Goal: Task Accomplishment & Management: Complete application form

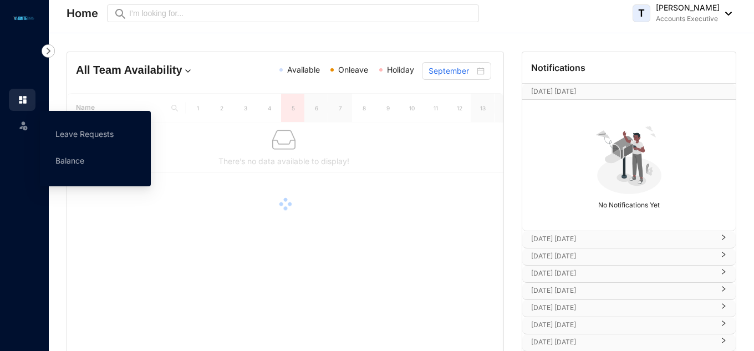
click at [24, 125] on img at bounding box center [23, 125] width 11 height 11
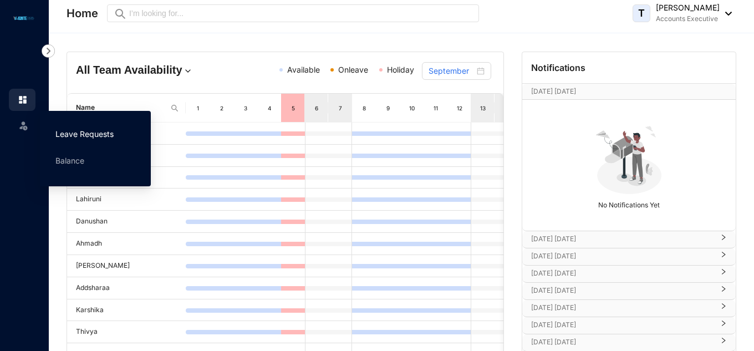
click at [58, 129] on link "Leave Requests" at bounding box center [84, 133] width 58 height 9
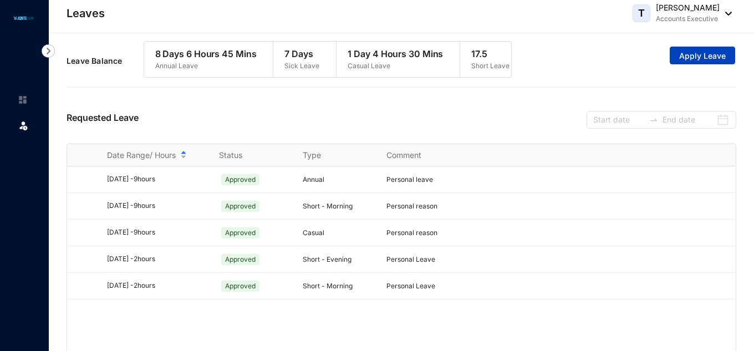
click at [718, 57] on span "Apply Leave" at bounding box center [702, 55] width 47 height 11
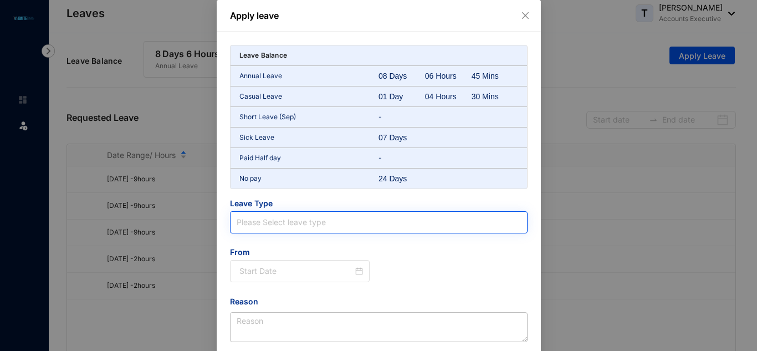
click at [316, 221] on input "search" at bounding box center [379, 222] width 284 height 21
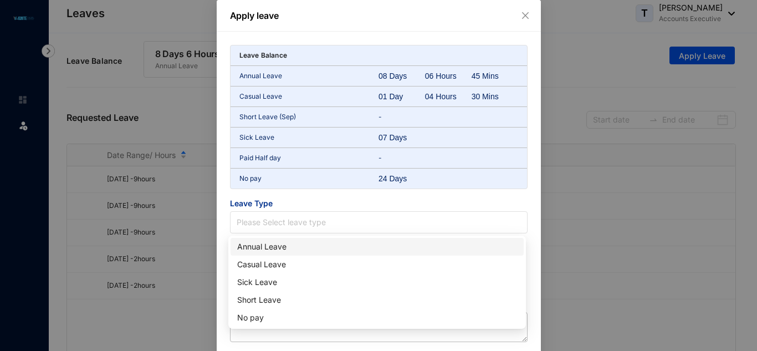
click at [296, 248] on div "Annual Leave" at bounding box center [377, 246] width 280 height 12
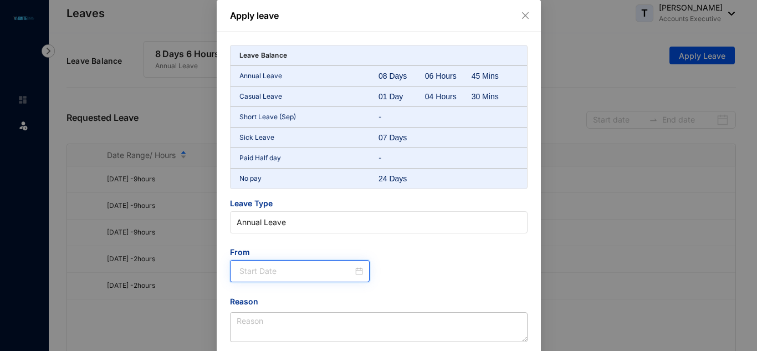
click at [265, 274] on input at bounding box center [296, 271] width 114 height 12
click at [357, 271] on div at bounding box center [301, 271] width 124 height 12
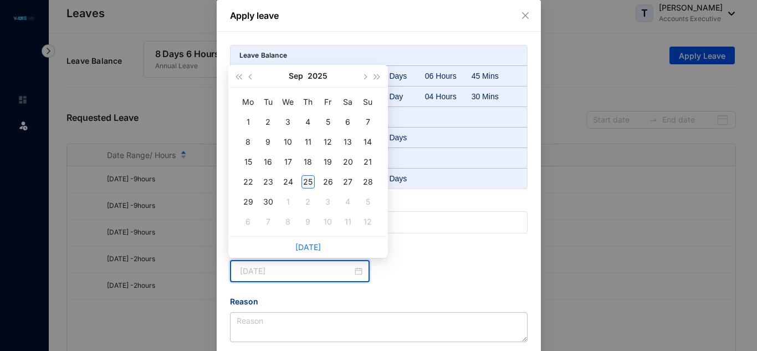
click at [312, 182] on div "25" at bounding box center [307, 181] width 13 height 13
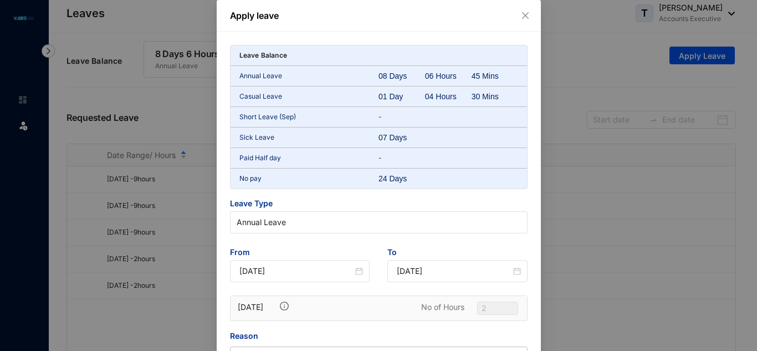
click at [281, 306] on img at bounding box center [284, 305] width 9 height 9
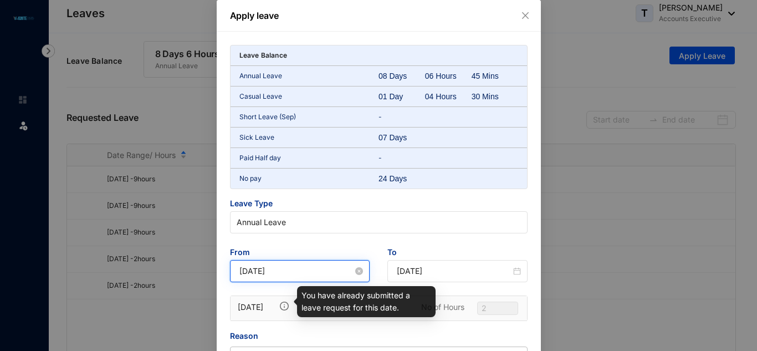
click at [309, 270] on input "[DATE]" at bounding box center [296, 271] width 114 height 12
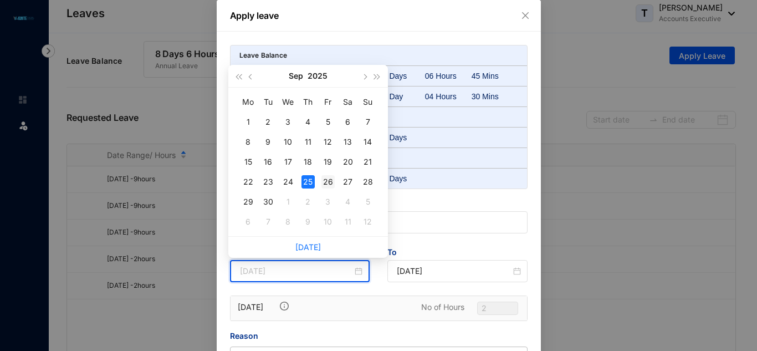
type input "[DATE]"
click at [327, 179] on div "26" at bounding box center [327, 181] width 13 height 13
type input "[DATE]"
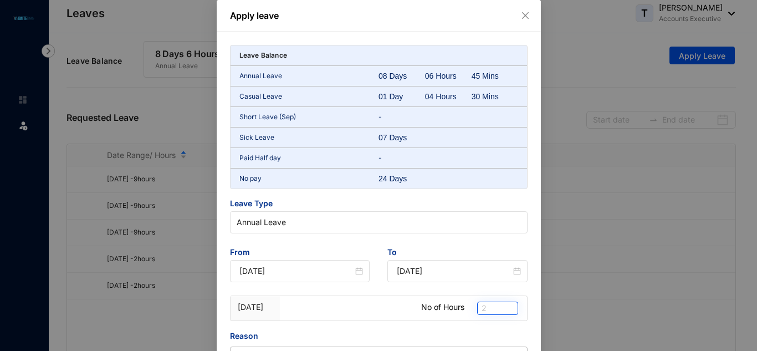
click at [503, 309] on span "2" at bounding box center [497, 308] width 32 height 12
type input "4"
click at [631, 209] on div "Apply leave Leave Balance Annual Leave 08 Days 06 Hours 45 Mins Casual Leave 01…" at bounding box center [378, 175] width 757 height 351
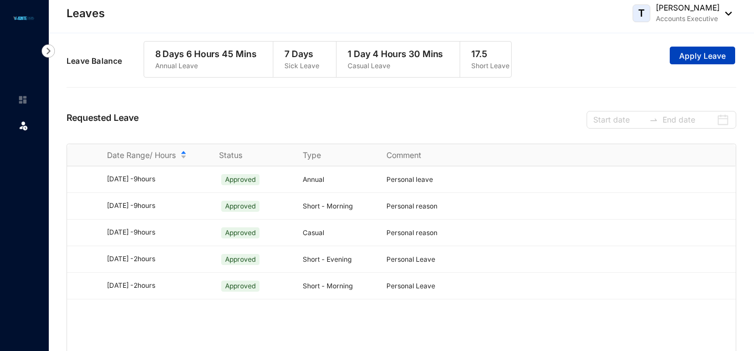
click at [691, 52] on button "Apply Leave" at bounding box center [701, 56] width 65 height 18
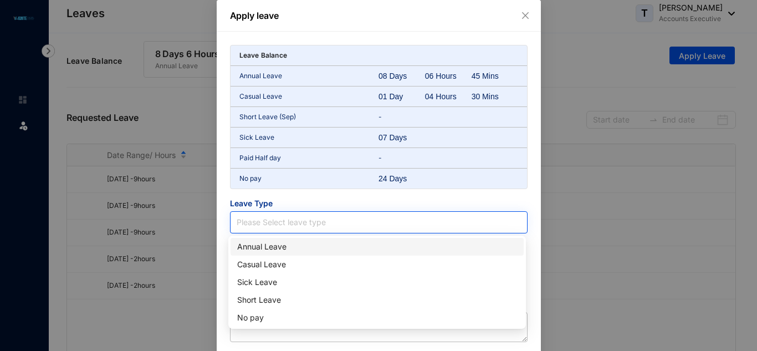
click at [327, 217] on input "search" at bounding box center [379, 222] width 284 height 21
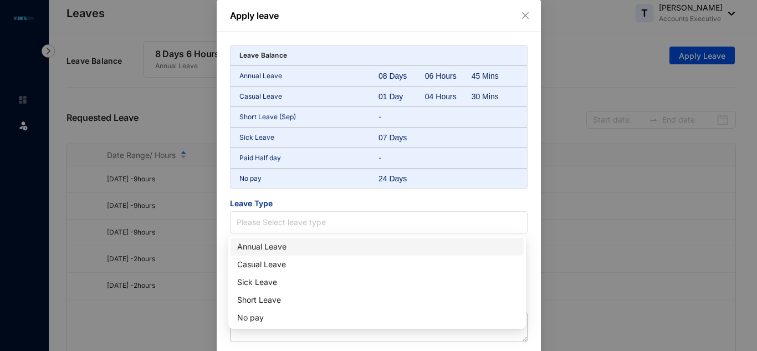
click at [259, 248] on div "Annual Leave" at bounding box center [377, 246] width 280 height 12
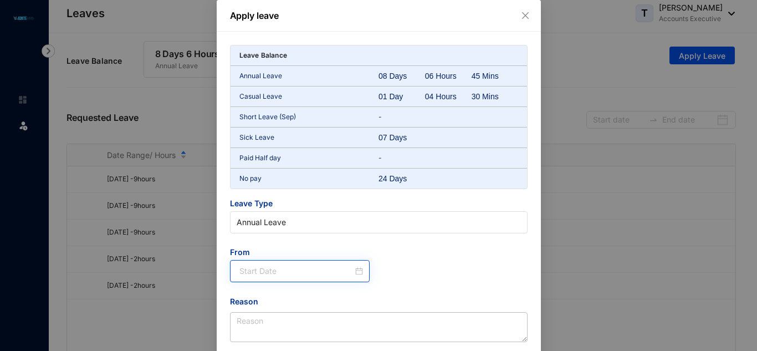
click at [356, 270] on div at bounding box center [301, 271] width 124 height 12
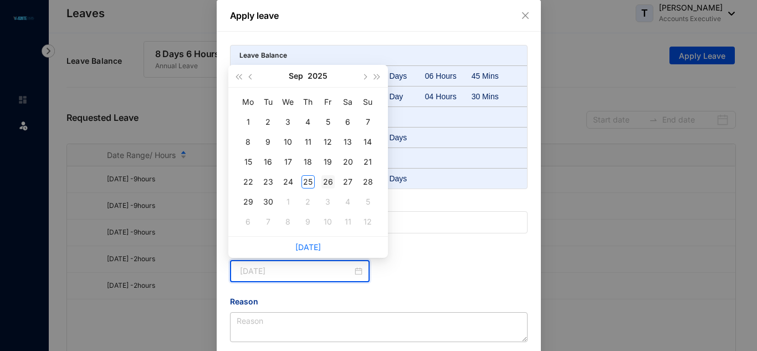
type input "[DATE]"
click at [328, 182] on div "26" at bounding box center [327, 181] width 13 height 13
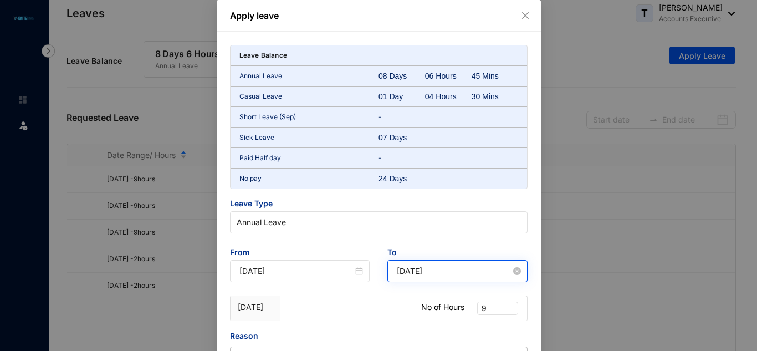
click at [511, 277] on div "[DATE]" at bounding box center [457, 271] width 140 height 22
drag, startPoint x: 495, startPoint y: 301, endPoint x: 492, endPoint y: 308, distance: 7.9
click at [493, 306] on div "9" at bounding box center [495, 308] width 37 height 24
click at [491, 308] on span "9" at bounding box center [497, 308] width 32 height 12
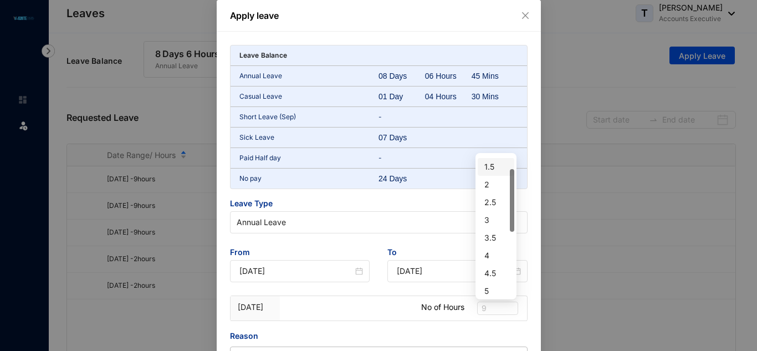
drag, startPoint x: 512, startPoint y: 209, endPoint x: 512, endPoint y: 218, distance: 8.3
click at [512, 218] on div at bounding box center [512, 200] width 4 height 63
drag, startPoint x: 512, startPoint y: 218, endPoint x: 512, endPoint y: 230, distance: 12.7
click at [512, 230] on div at bounding box center [512, 214] width 4 height 63
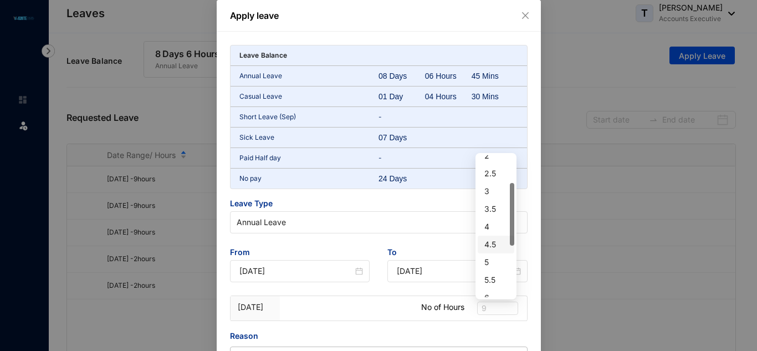
click at [492, 240] on div "4.5" at bounding box center [495, 244] width 23 height 12
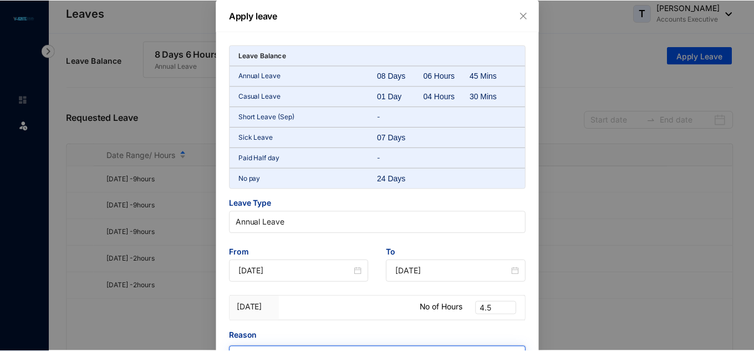
scroll to position [34, 0]
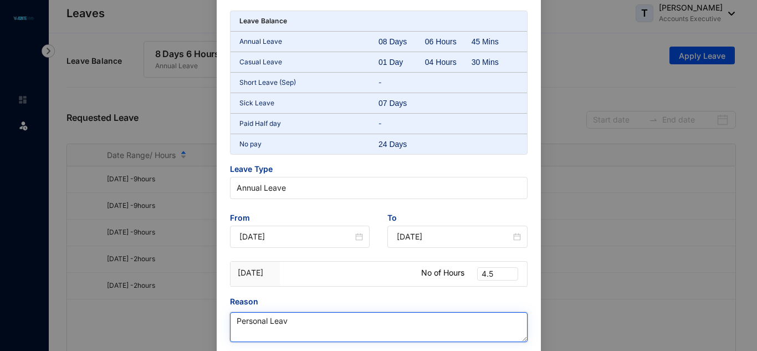
type textarea "Personal Leave"
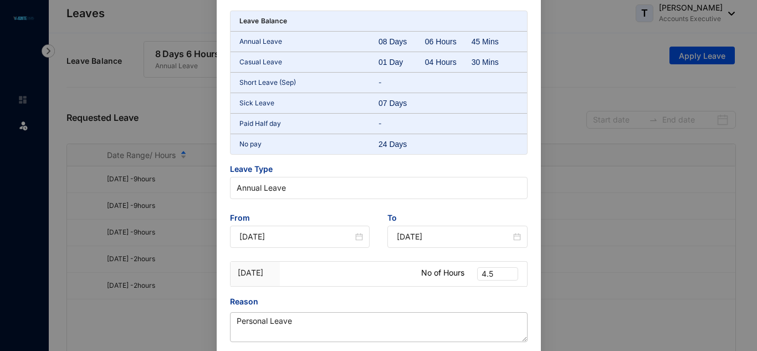
drag, startPoint x: 752, startPoint y: 194, endPoint x: 756, endPoint y: 297, distance: 103.1
click at [756, 297] on div "Apply leave Leave Balance Annual Leave 08 Days 06 Hours 45 Mins Casual Leave 01…" at bounding box center [378, 175] width 757 height 351
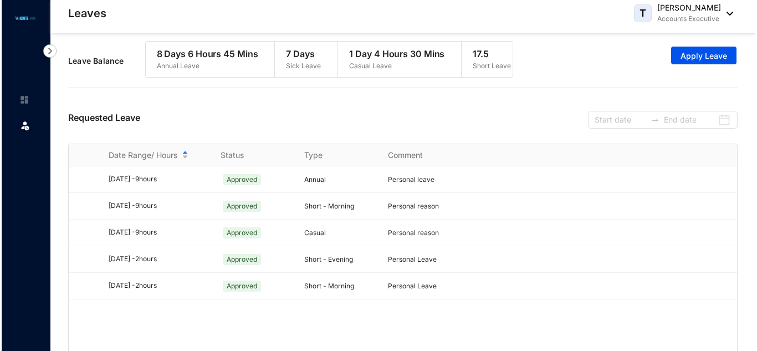
scroll to position [24, 0]
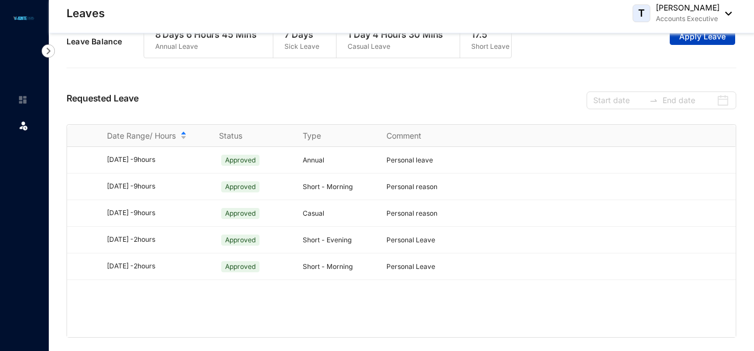
click at [684, 38] on span "Apply Leave" at bounding box center [702, 36] width 47 height 11
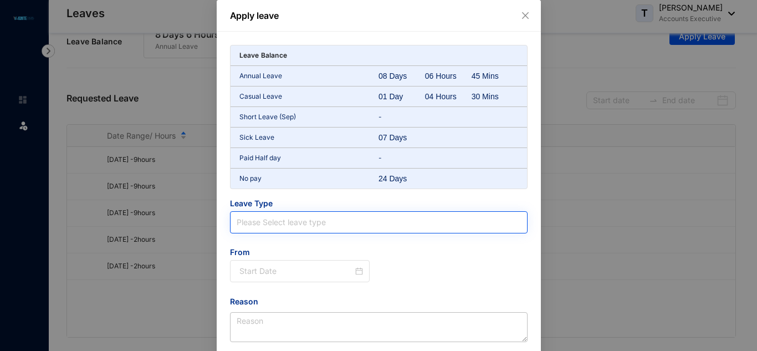
click at [257, 223] on input "search" at bounding box center [379, 222] width 284 height 21
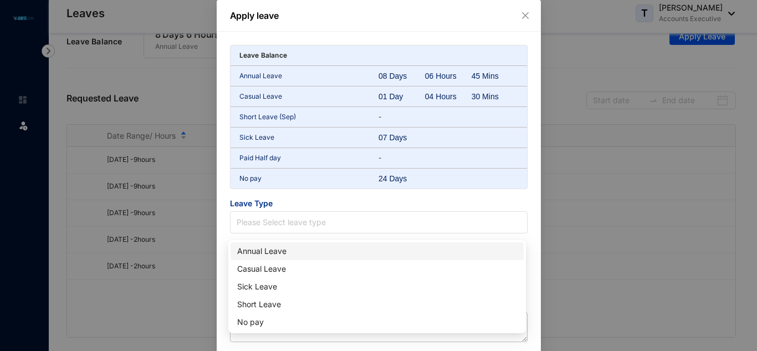
click at [257, 249] on div "Annual Leave" at bounding box center [377, 251] width 280 height 12
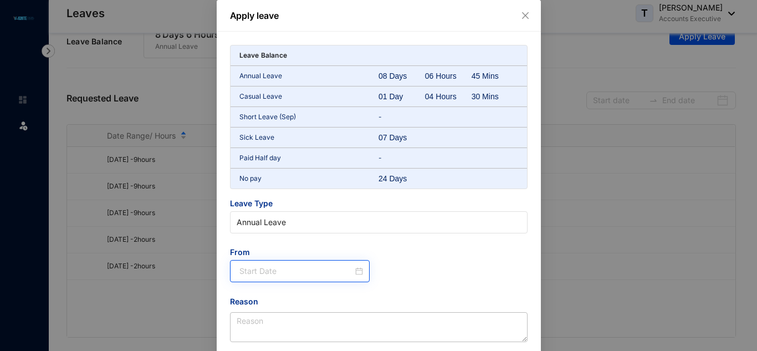
click at [357, 268] on div at bounding box center [301, 271] width 124 height 12
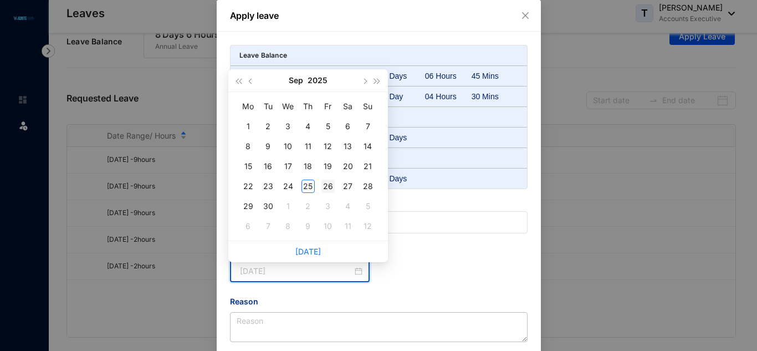
type input "[DATE]"
click at [329, 180] on div "26" at bounding box center [327, 186] width 13 height 13
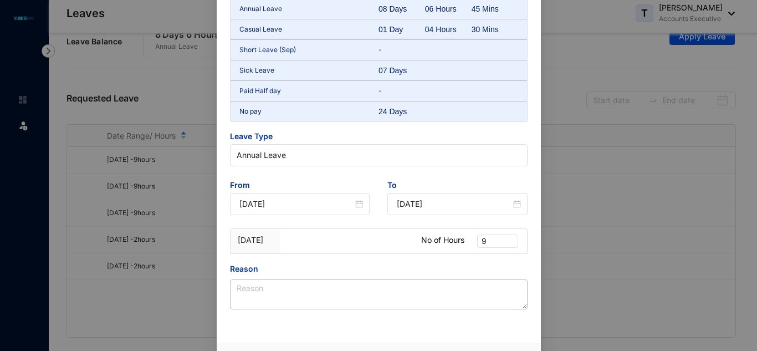
scroll to position [99, 0]
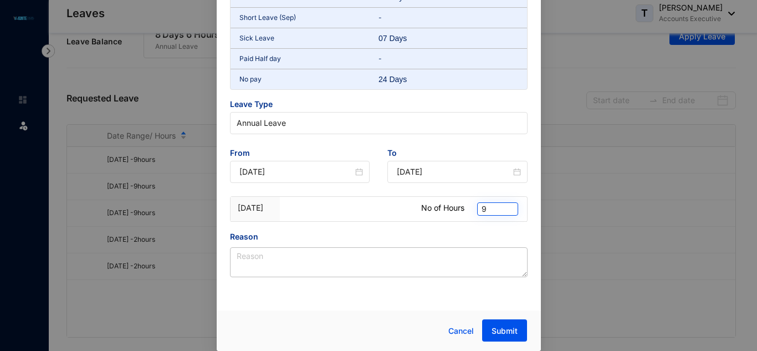
click at [495, 211] on span "9" at bounding box center [497, 209] width 32 height 12
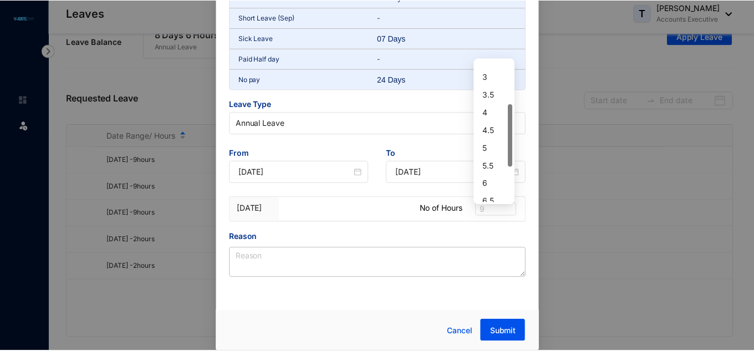
scroll to position [100, 0]
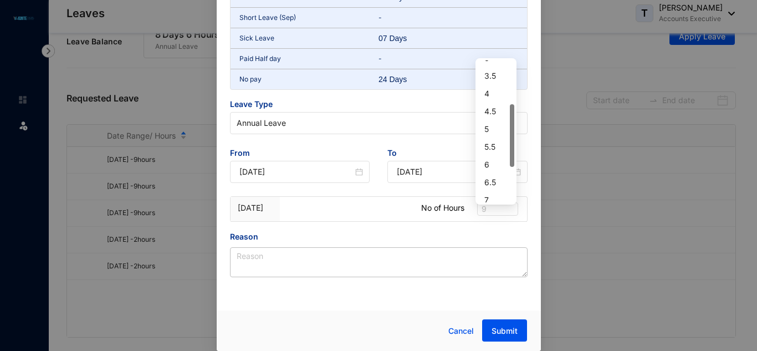
drag, startPoint x: 513, startPoint y: 89, endPoint x: 509, endPoint y: 134, distance: 44.5
click at [509, 134] on div "3 3.5 4 4.5 5 5.5 6 6.5 7 7.5" at bounding box center [496, 131] width 37 height 142
click at [494, 105] on div "4.5" at bounding box center [495, 111] width 23 height 12
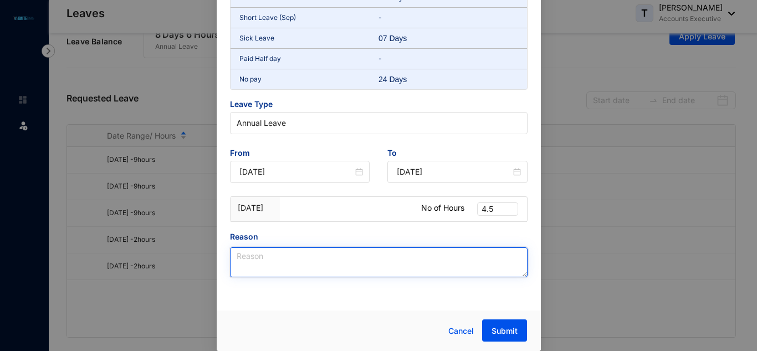
click at [292, 266] on textarea "Reason" at bounding box center [379, 262] width 298 height 30
type textarea "Personal Leave"
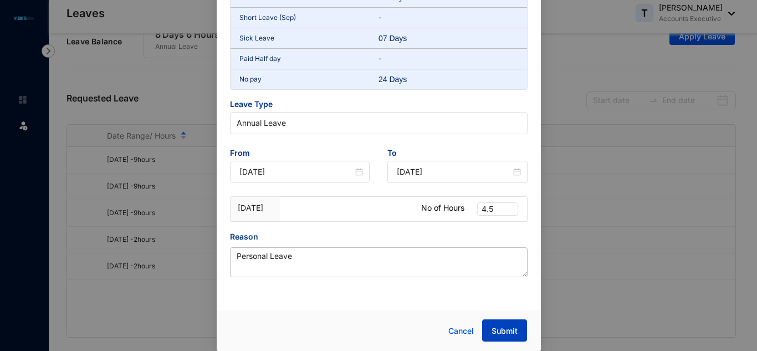
click at [510, 331] on span "Submit" at bounding box center [504, 330] width 26 height 11
